Goal: Information Seeking & Learning: Check status

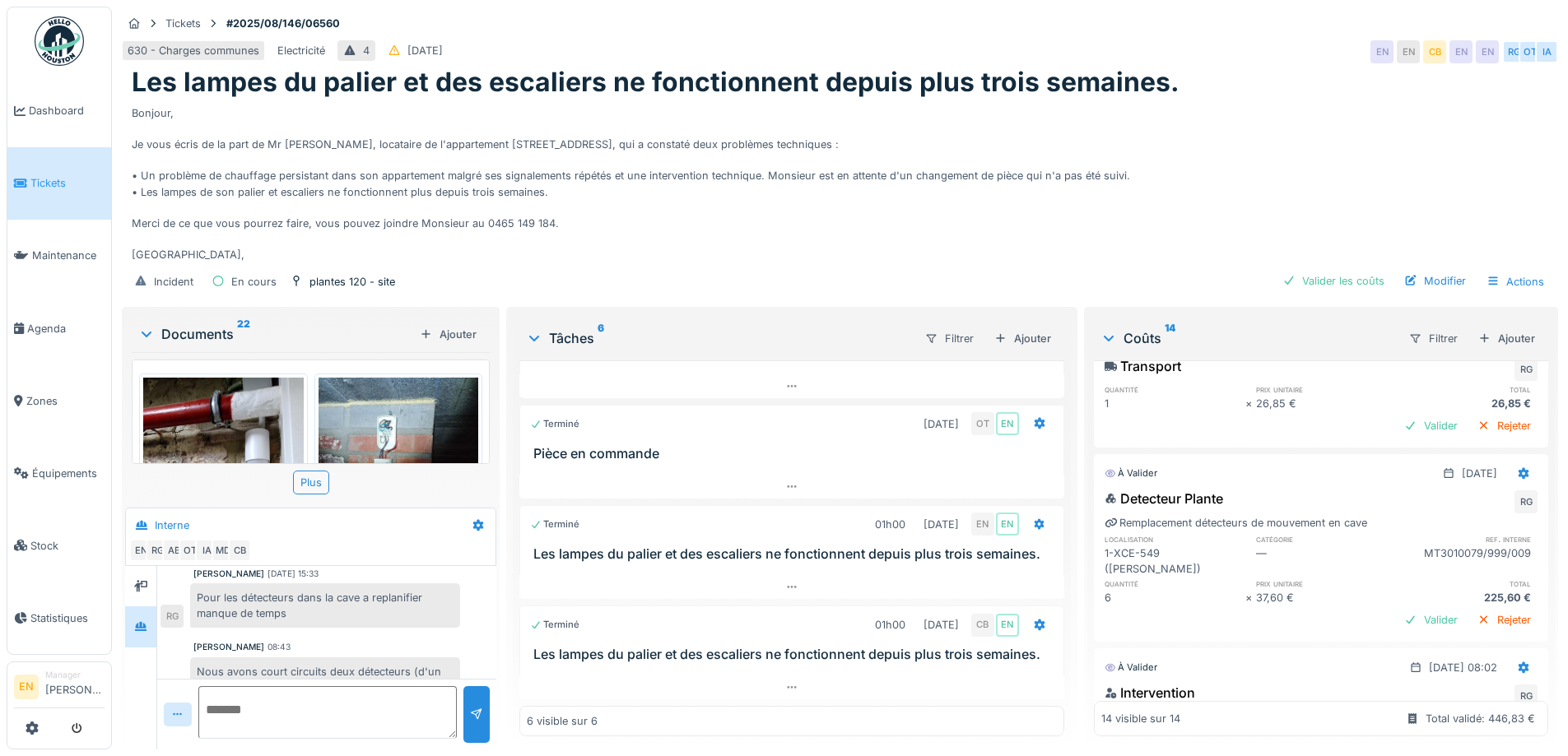
scroll to position [406, 0]
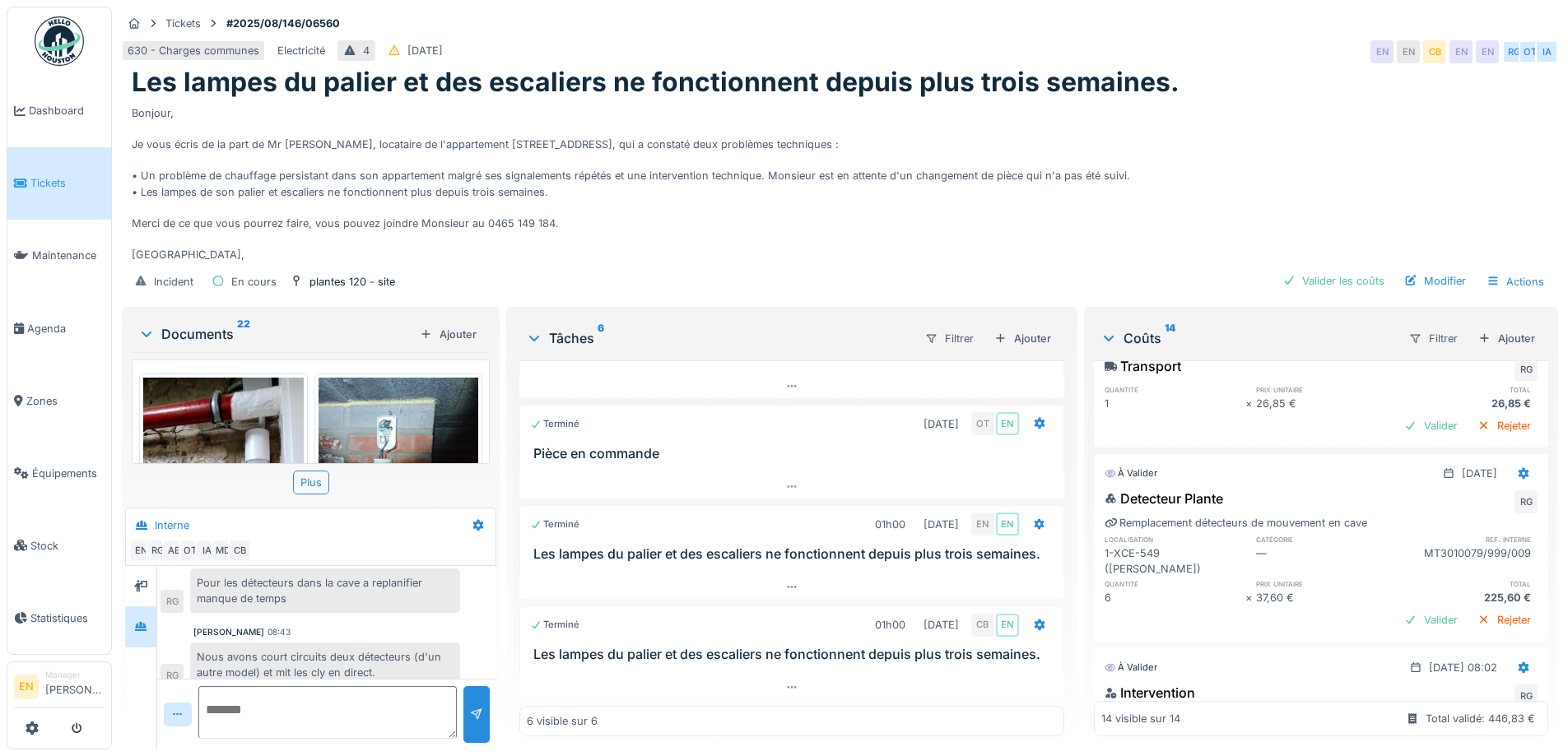
click at [792, 227] on div "Bonjour, Je vous écris de la part de Mr El Ghaouat, locataire de l'appartement …" at bounding box center [840, 180] width 1416 height 165
click at [832, 221] on div "Bonjour, Je vous écris de la part de Mr El Ghaouat, locataire de l'appartement …" at bounding box center [840, 180] width 1416 height 165
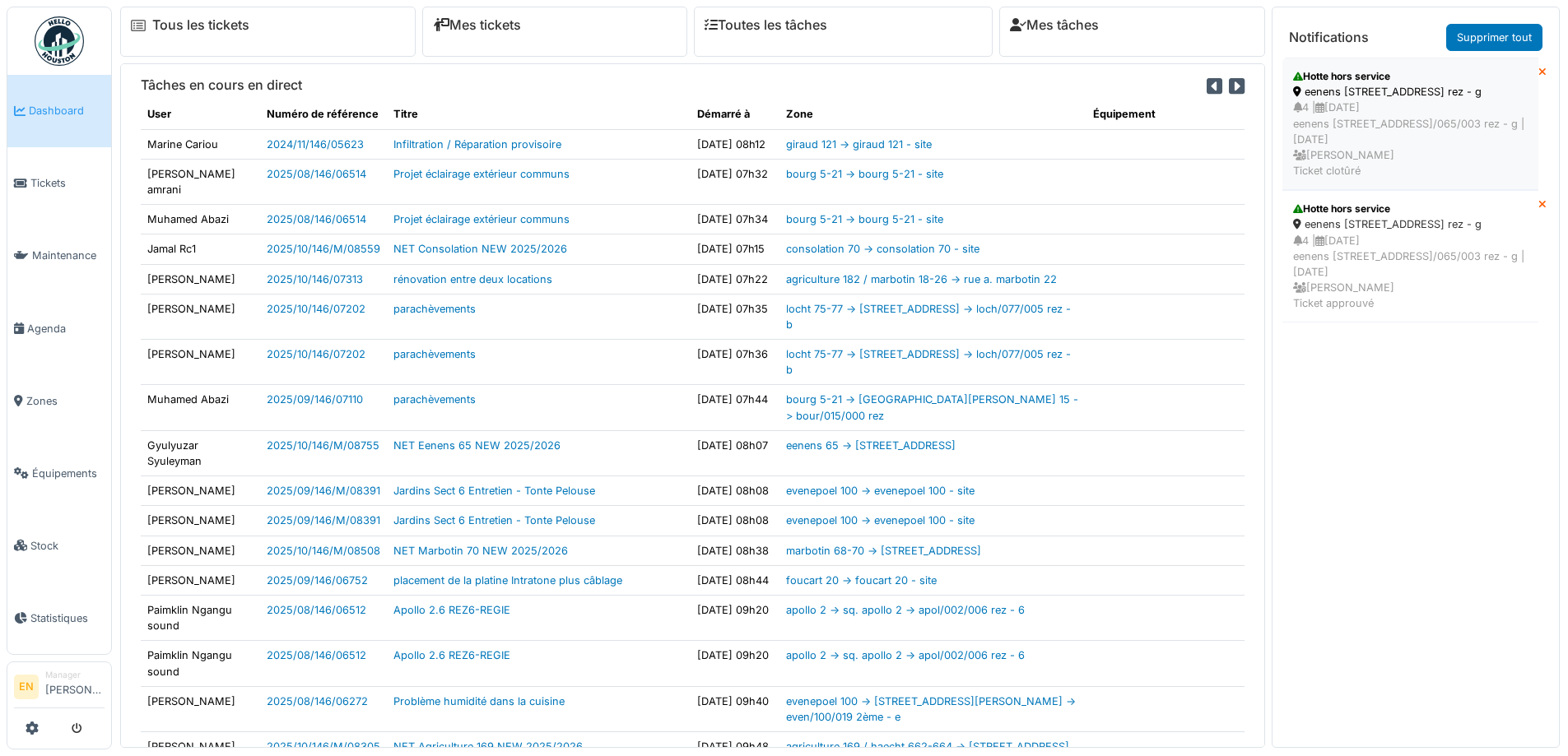
click at [1427, 115] on div "4 | 19/07/2025 eenens 65 - rue général eenens 65 - eene/065/003 rez - g | Il y …" at bounding box center [1410, 139] width 235 height 79
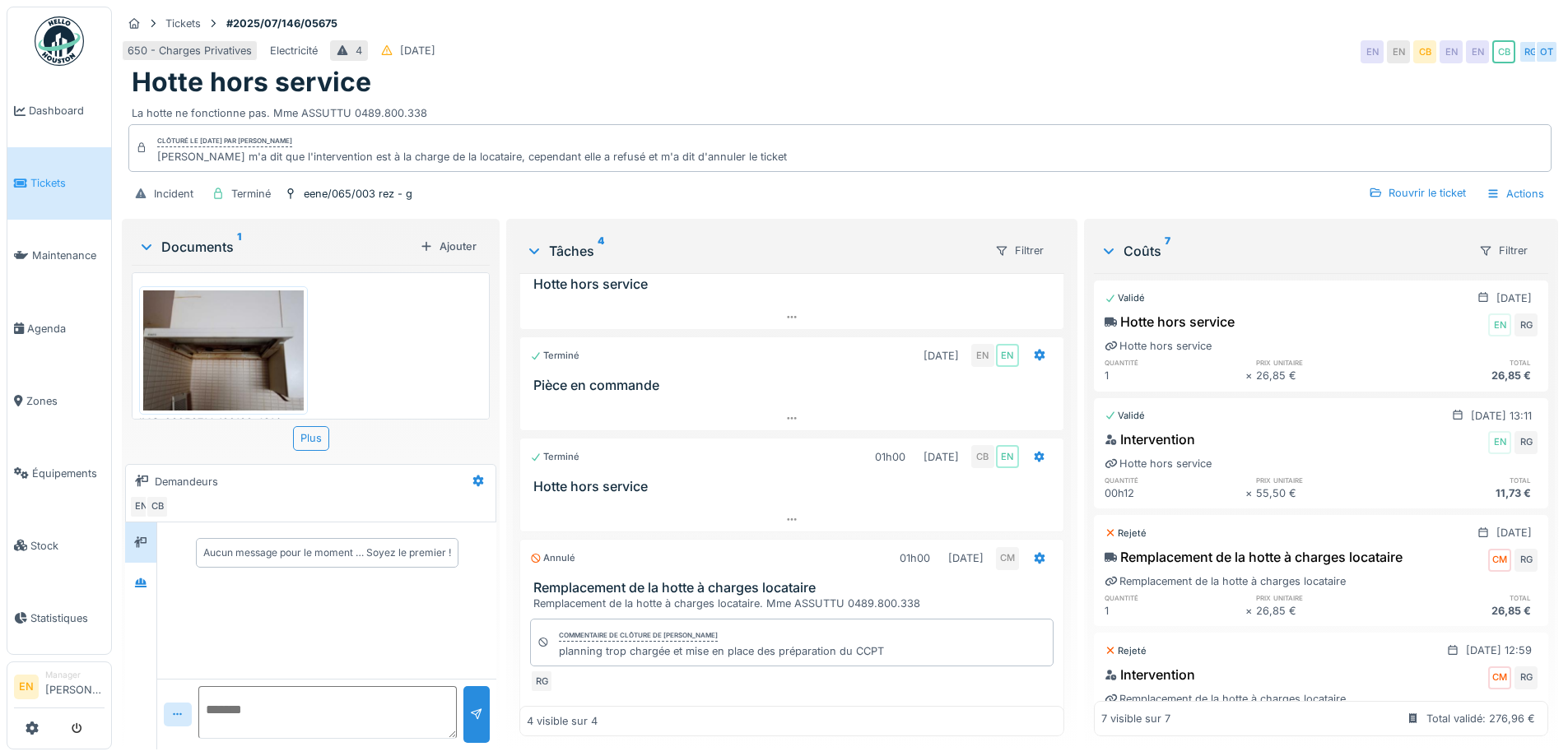
scroll to position [70, 0]
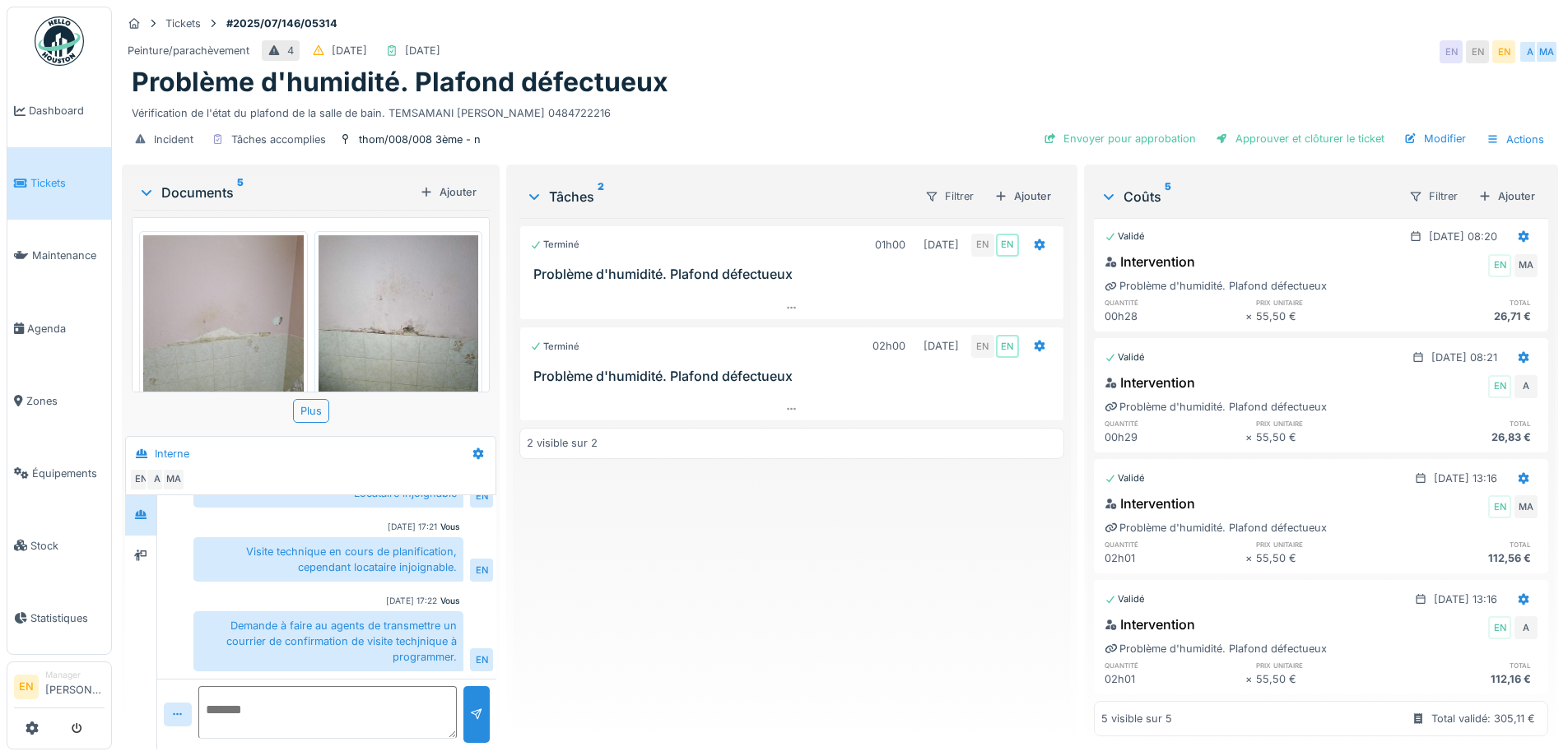
scroll to position [13, 0]
click at [783, 595] on div "Terminé 01h00 09/07/2025 EN EN Problème d'humidité. Plafond défectueux Terminé …" at bounding box center [791, 477] width 544 height 518
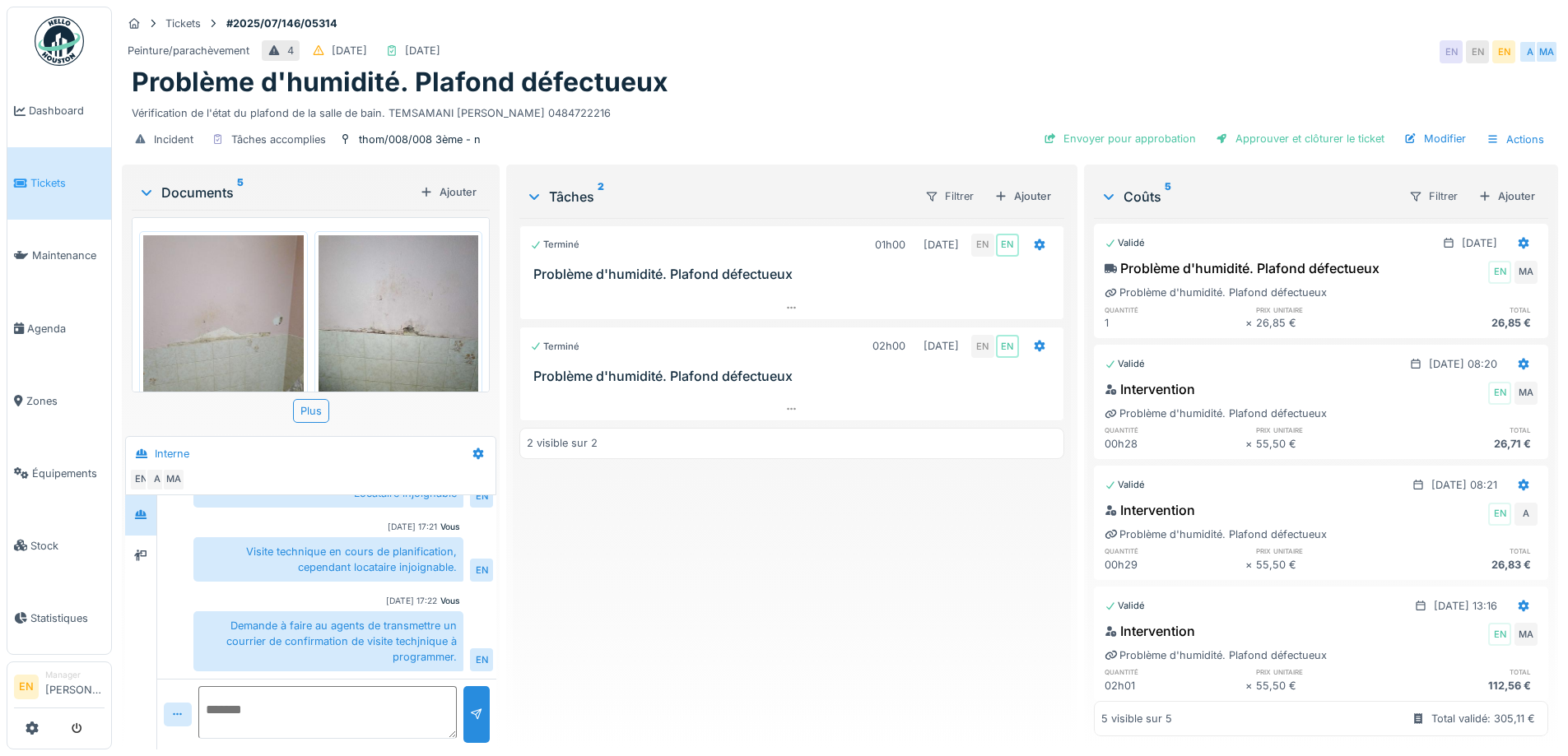
scroll to position [0, 0]
click at [825, 596] on div "Terminé 01h00 09/07/2025 EN EN Problème d'humidité. Plafond défectueux Terminé …" at bounding box center [791, 477] width 544 height 518
drag, startPoint x: 710, startPoint y: 562, endPoint x: 933, endPoint y: 396, distance: 278.0
click at [711, 562] on div "Terminé 01h00 09/07/2025 EN EN Problème d'humidité. Plafond défectueux Terminé …" at bounding box center [791, 477] width 544 height 518
click at [1224, 14] on div "Tickets #2025/07/146/05314" at bounding box center [840, 23] width 1436 height 21
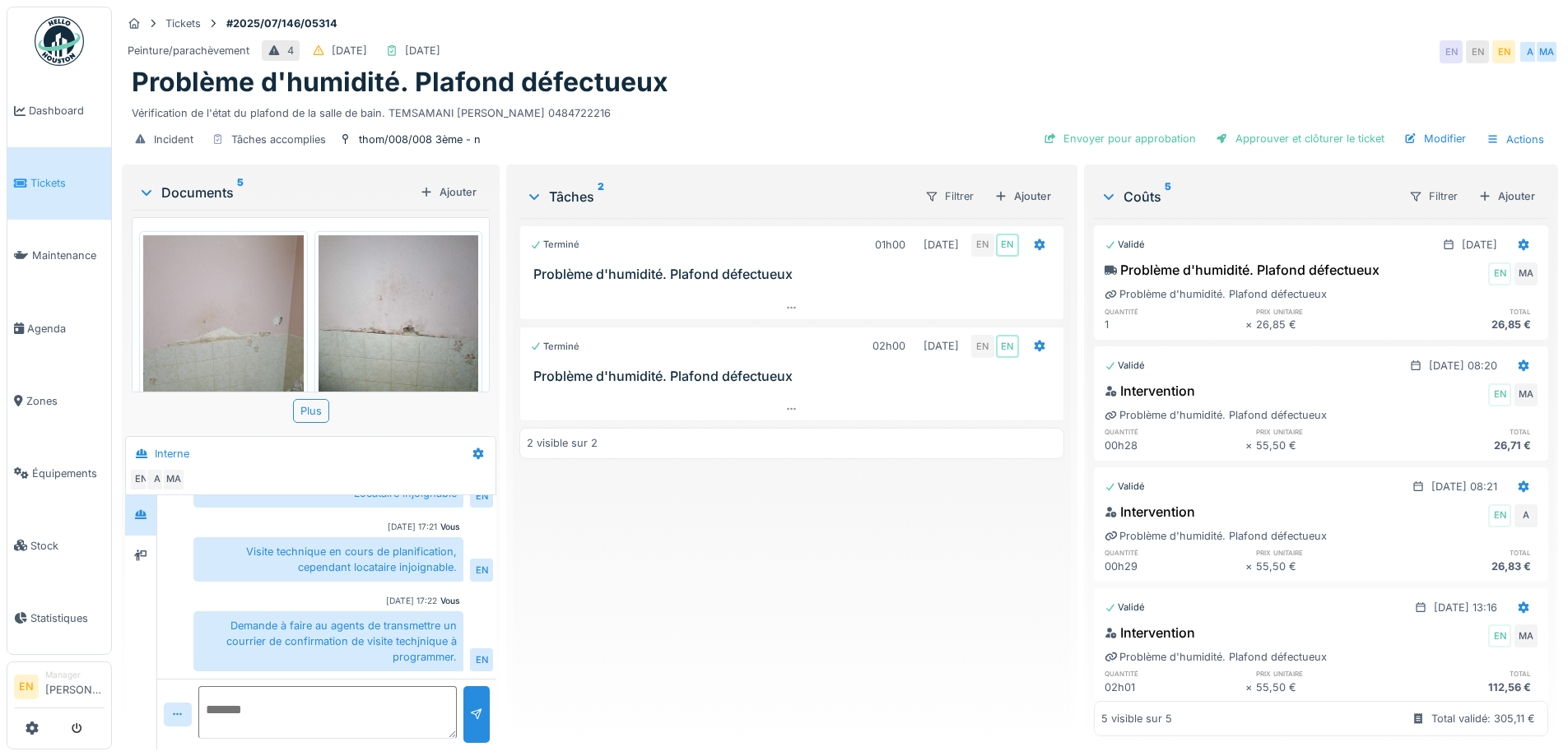
click at [1279, 40] on div "Peinture/parachèvement 4 08/07/2025 23/07/2025 EN EN EN A MA" at bounding box center [840, 52] width 1436 height 30
click at [584, 699] on div "Terminé 01h00 09/07/2025 EN EN Problème d'humidité. Plafond défectueux Terminé …" at bounding box center [791, 477] width 544 height 518
click at [794, 596] on div "Terminé 01h00 09/07/2025 EN EN Problème d'humidité. Plafond défectueux Terminé …" at bounding box center [791, 477] width 544 height 518
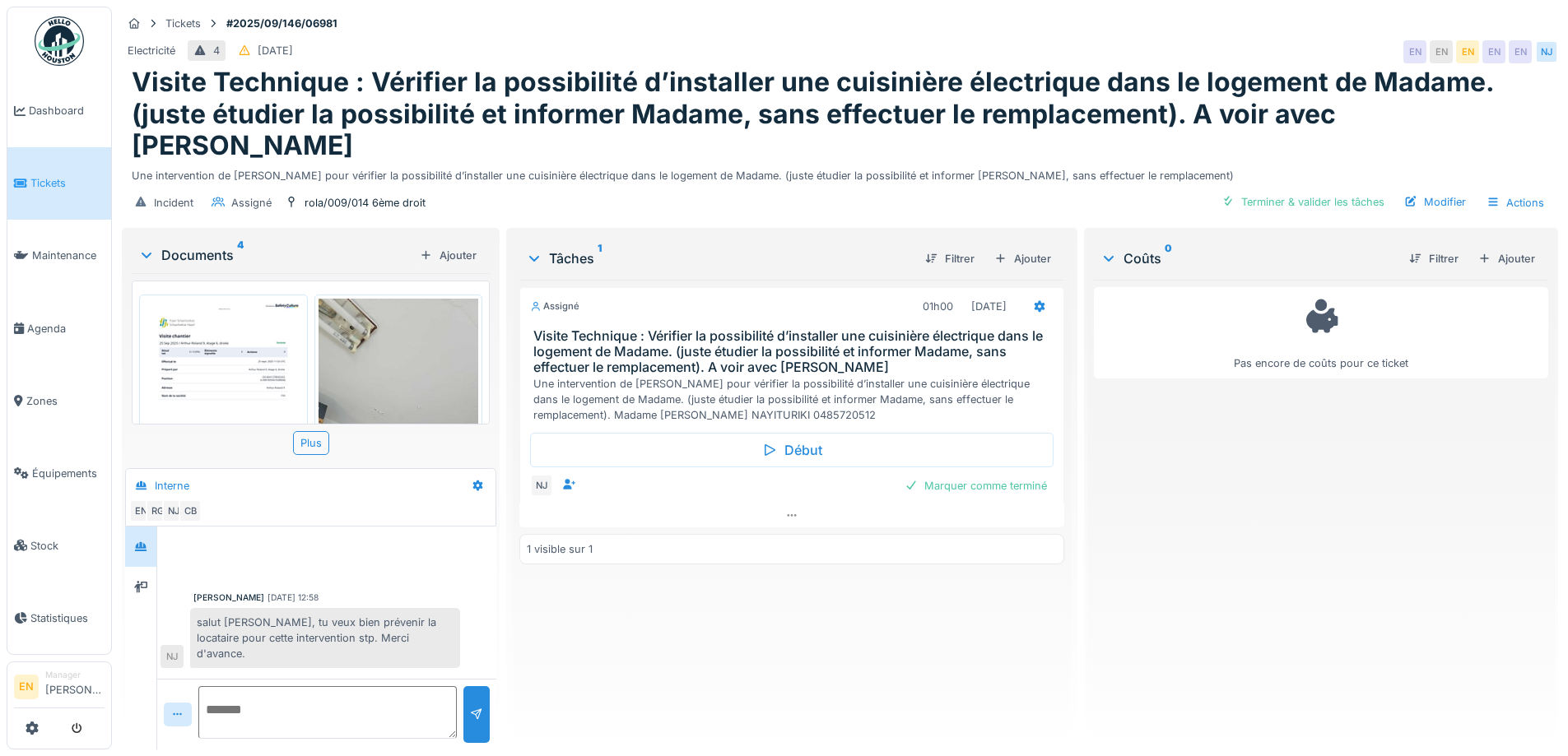
scroll to position [366, 0]
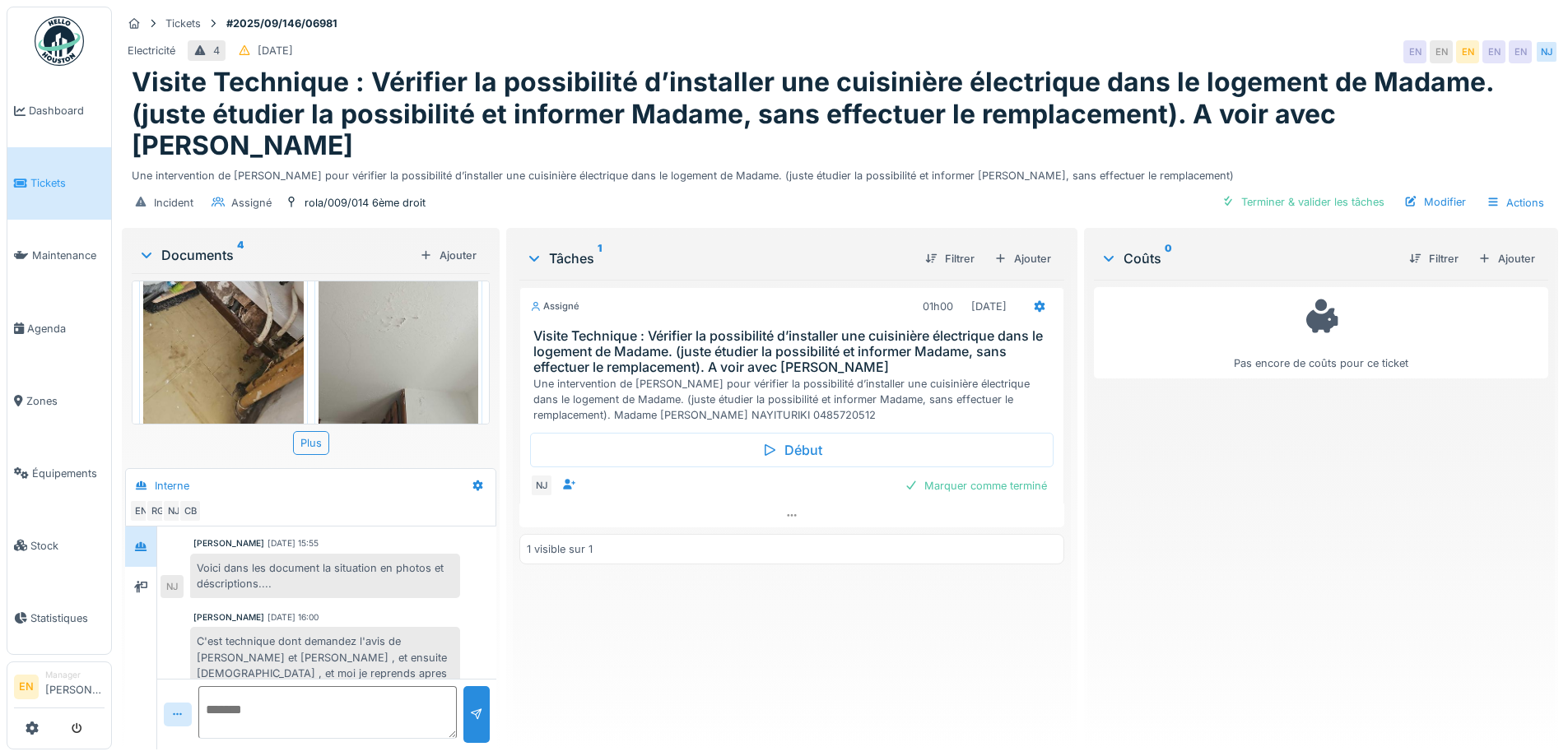
click at [608, 578] on div "Assigné 01h00 [DATE] Visite Technique : Vérifier la possibilité d’installer une…" at bounding box center [791, 508] width 544 height 456
click at [696, 640] on div "Assigné 01h00 [DATE] Visite Technique : Vérifier la possibilité d’installer une…" at bounding box center [791, 508] width 544 height 456
